Goal: Find specific fact: Find specific fact

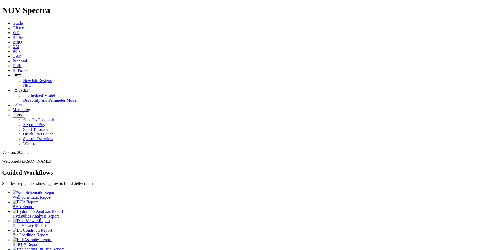
click at [22, 63] on link "Dulls" at bounding box center [17, 65] width 9 height 4
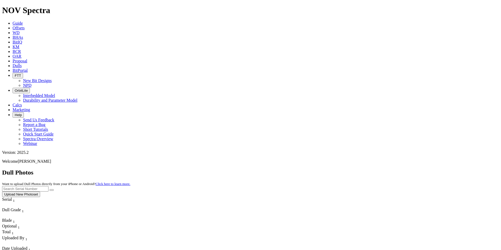
click at [48, 186] on input "text" at bounding box center [25, 189] width 46 height 6
type input "A319230"
click at [54, 189] on button "submit" at bounding box center [52, 190] width 4 height 2
